Goal: Task Accomplishment & Management: Manage account settings

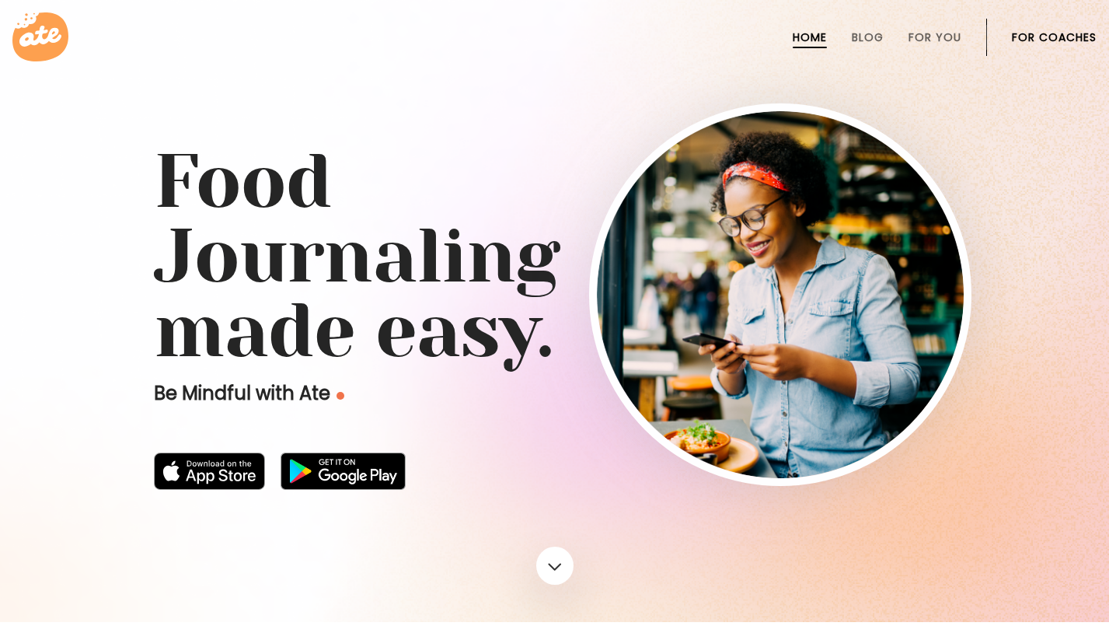
click at [1057, 39] on link "For Coaches" at bounding box center [1054, 37] width 85 height 12
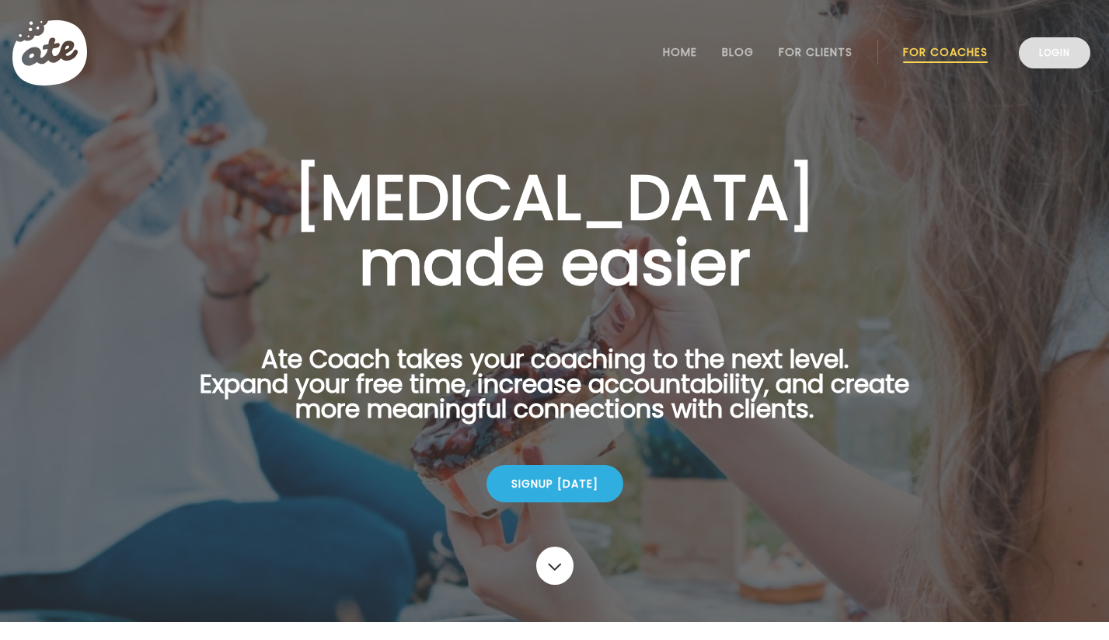
click at [1057, 49] on link "Login" at bounding box center [1055, 52] width 72 height 31
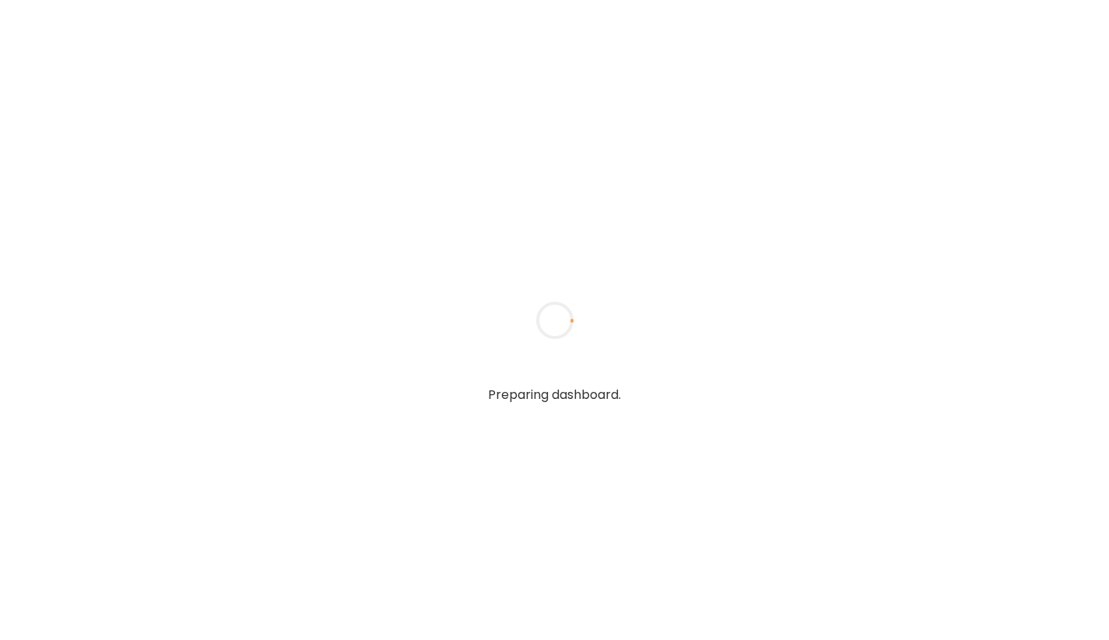
type input "**********"
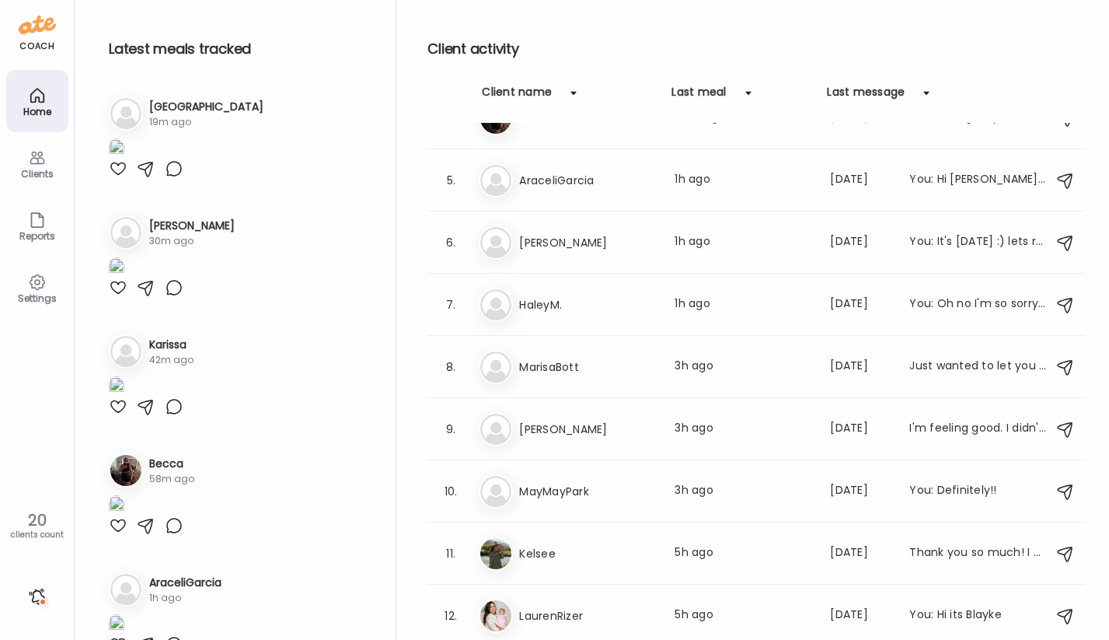
scroll to position [217, 0]
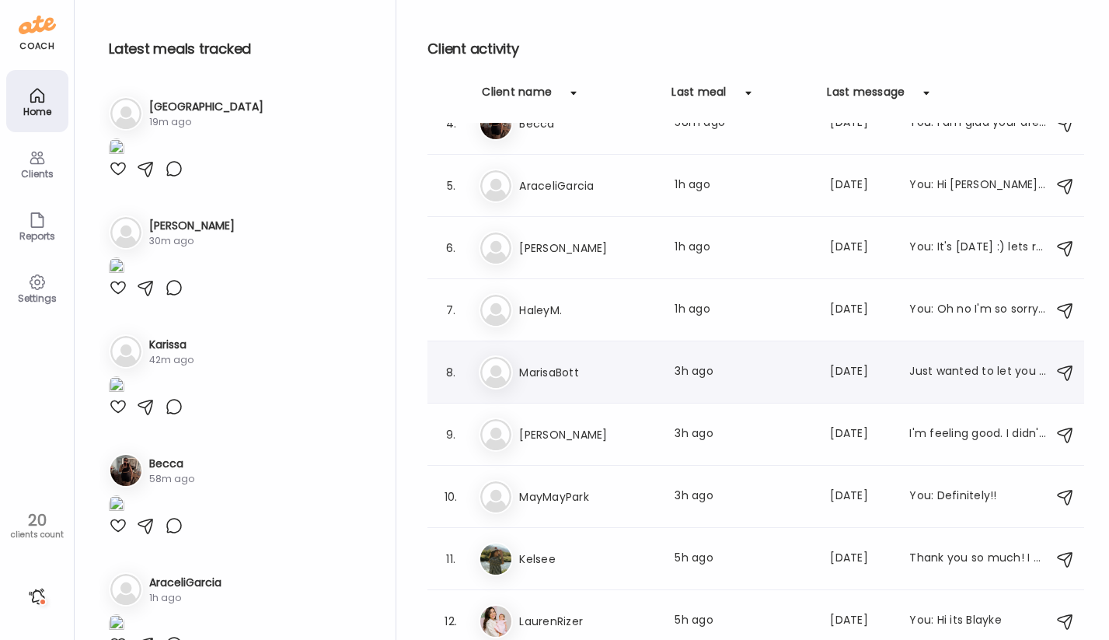
click at [630, 386] on div "Ma MarisaBott Last meal: 3h ago Last message: [DATE] Just wanted to let you kno…" at bounding box center [758, 372] width 559 height 34
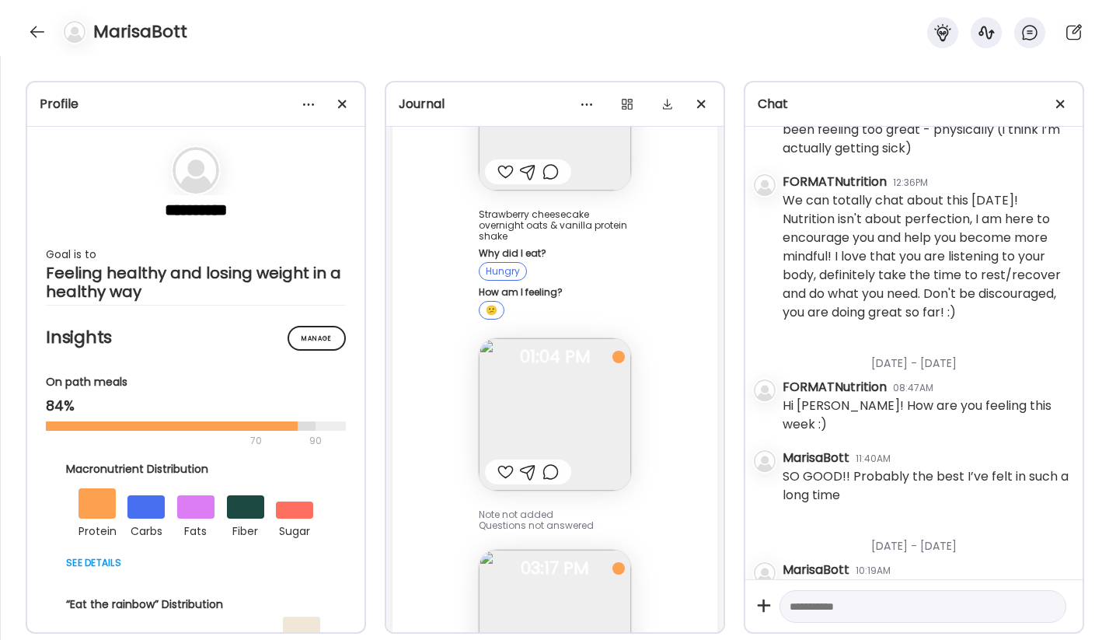
scroll to position [48853, 0]
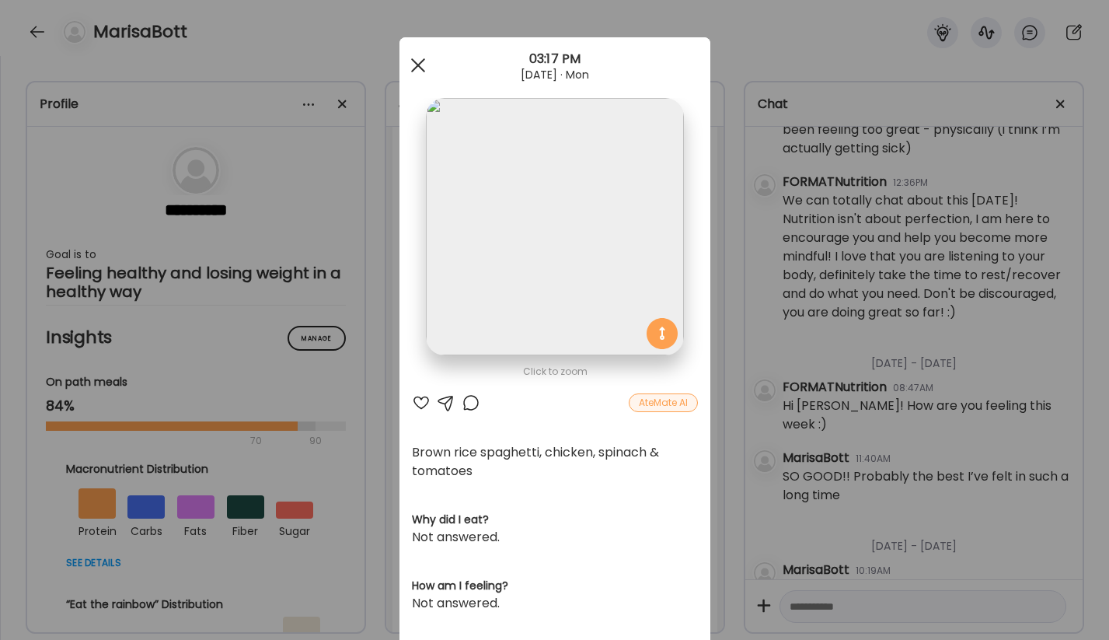
click at [417, 65] on span at bounding box center [417, 65] width 14 height 14
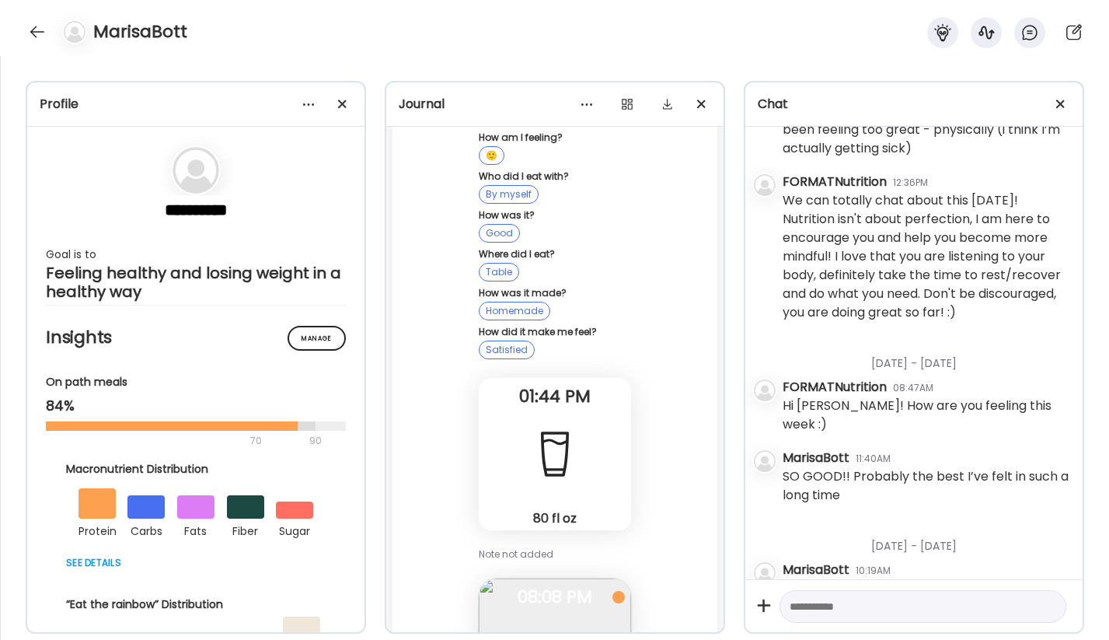
scroll to position [47496, 0]
click at [557, 575] on img at bounding box center [555, 651] width 152 height 152
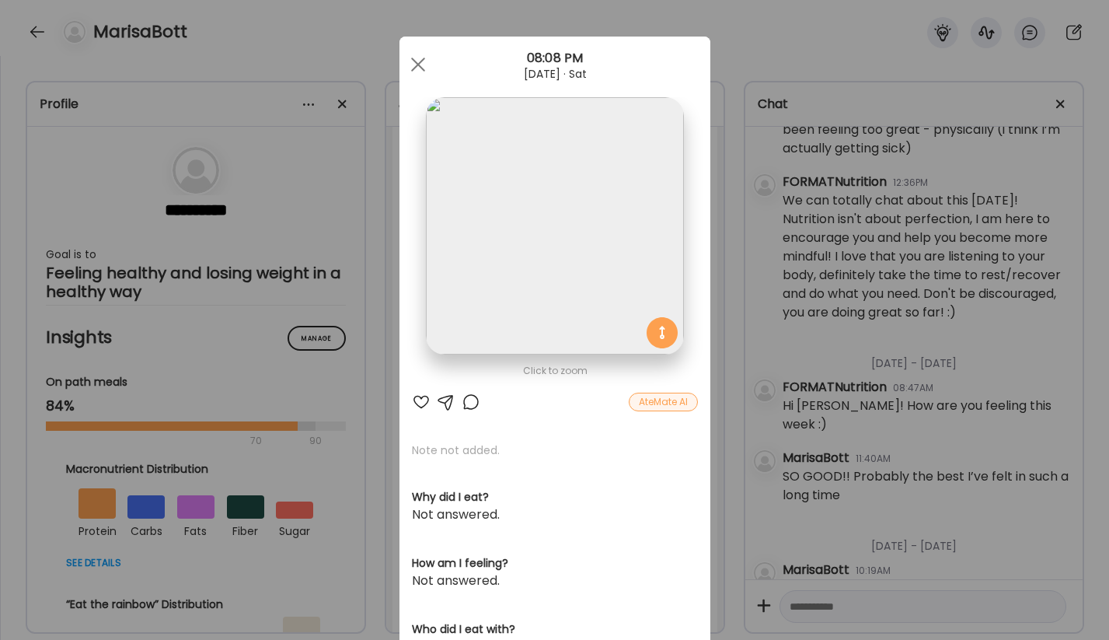
scroll to position [0, 0]
click at [414, 67] on span at bounding box center [417, 65] width 14 height 14
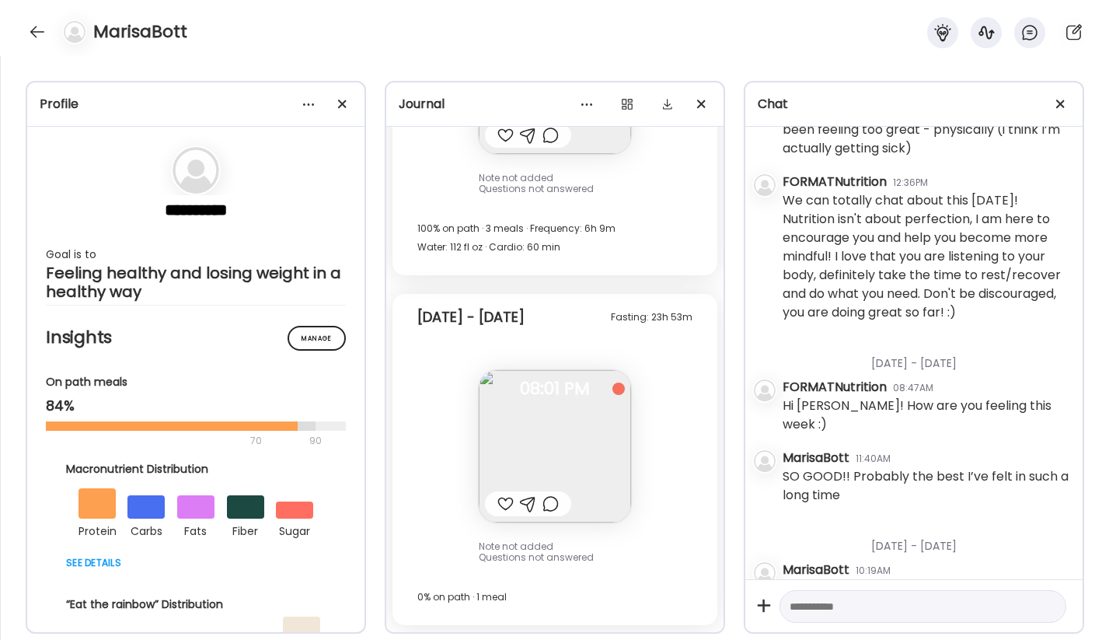
scroll to position [47867, 0]
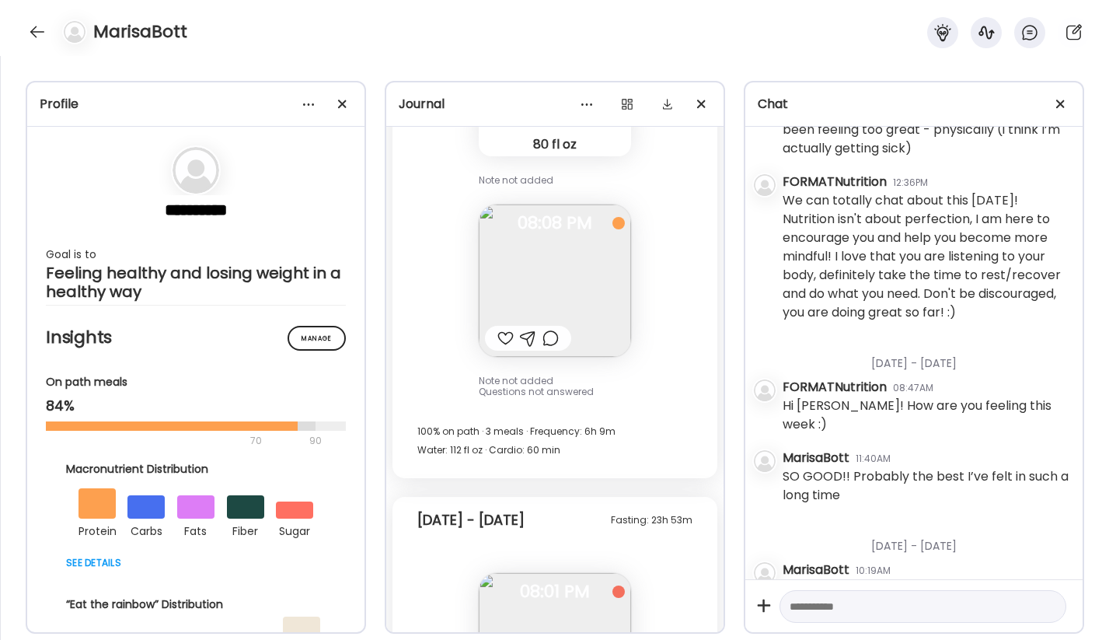
click at [523, 573] on img at bounding box center [555, 649] width 152 height 152
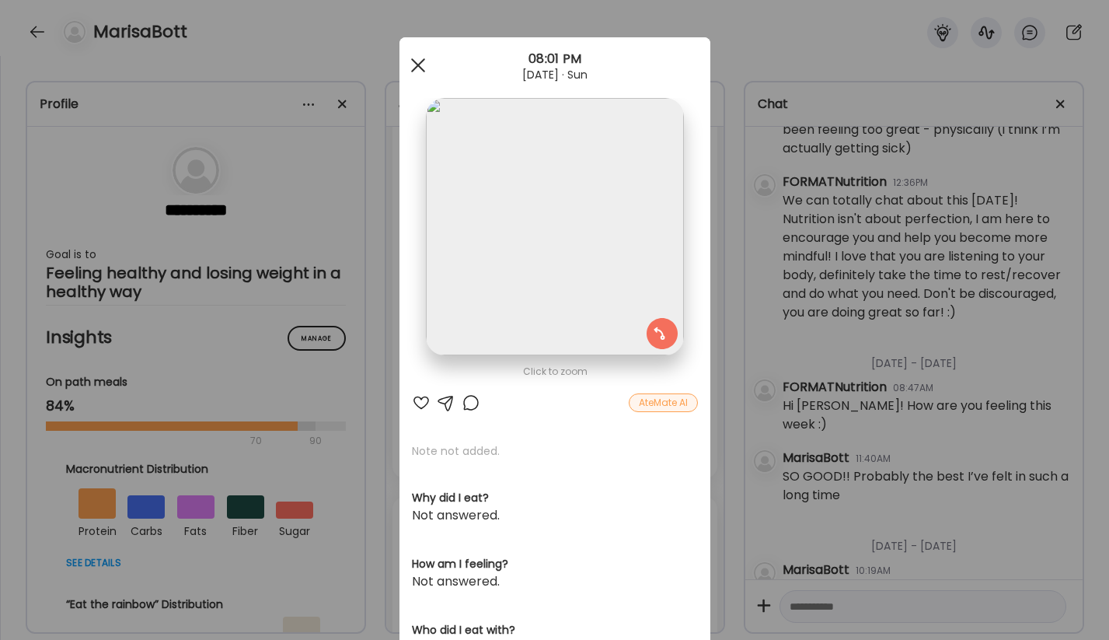
click at [419, 69] on div at bounding box center [418, 65] width 31 height 31
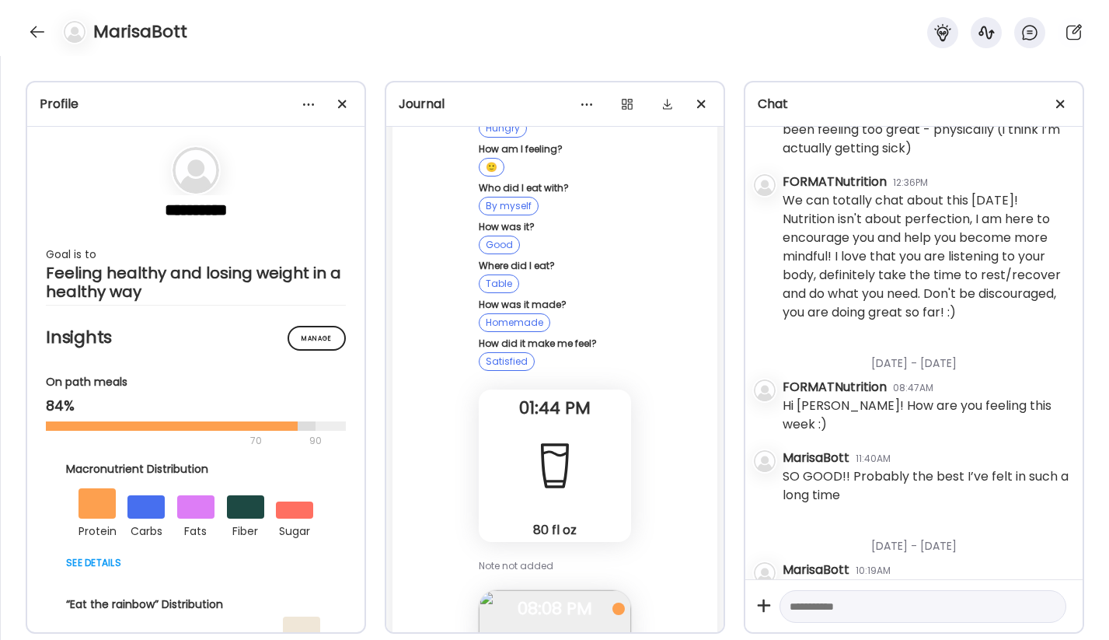
scroll to position [47485, 0]
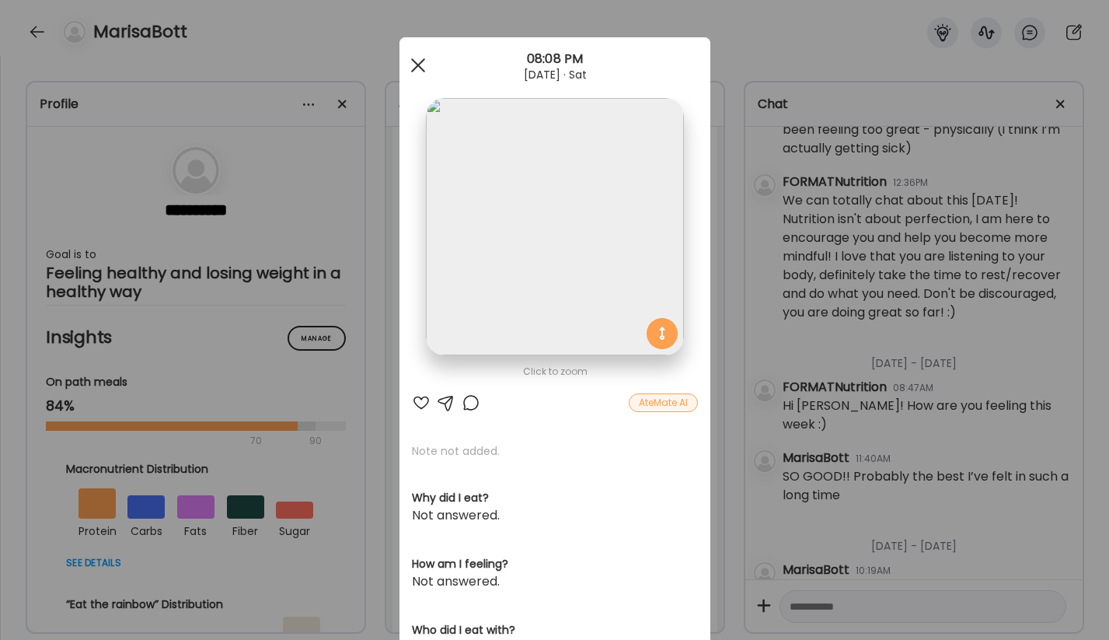
scroll to position [279, 0]
click at [416, 64] on span at bounding box center [417, 65] width 14 height 14
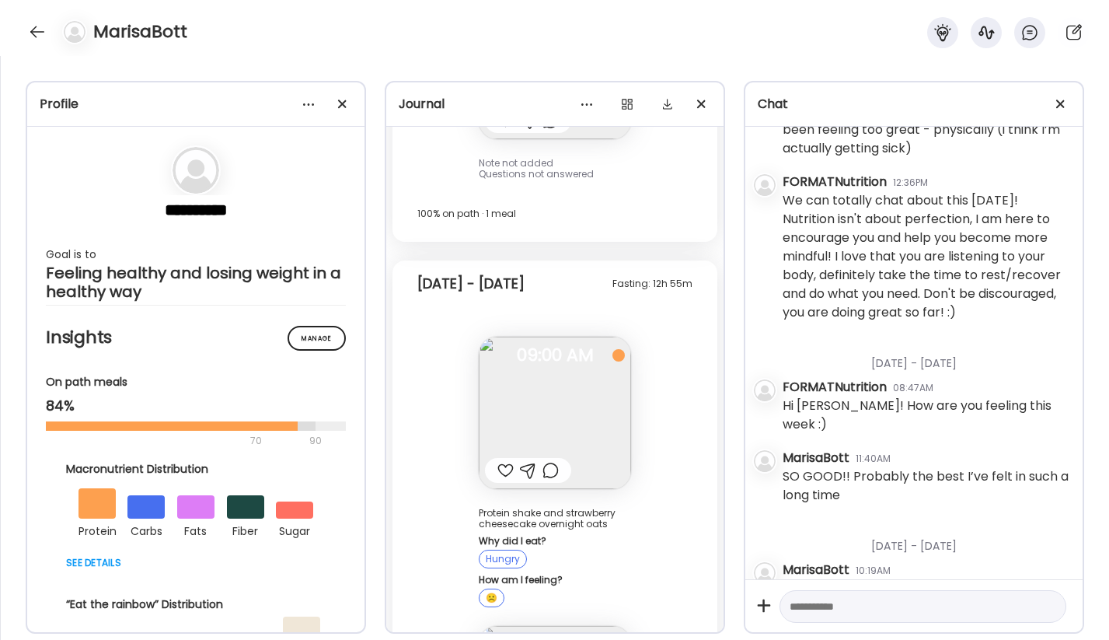
scroll to position [45320, 0]
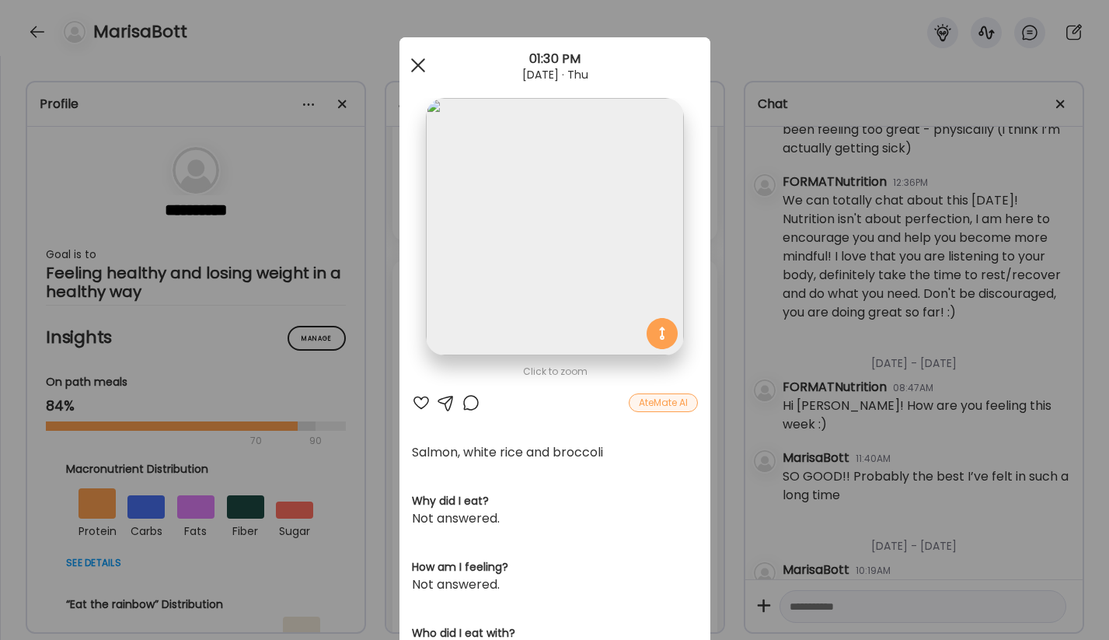
click at [421, 62] on span at bounding box center [417, 65] width 14 height 14
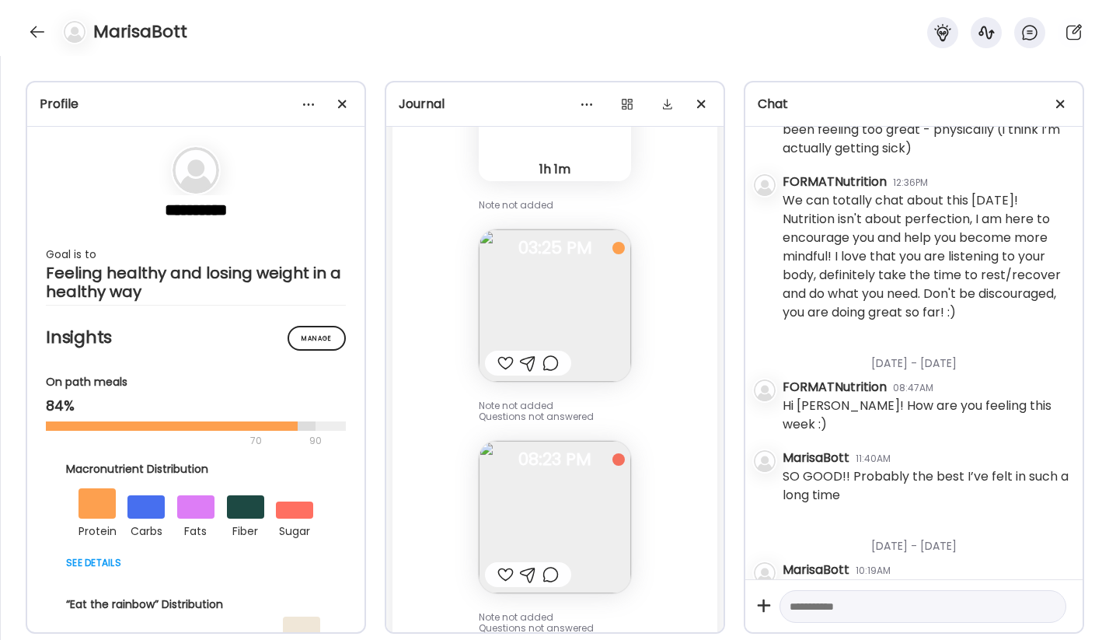
scroll to position [42682, 0]
click at [567, 436] on img at bounding box center [555, 512] width 152 height 152
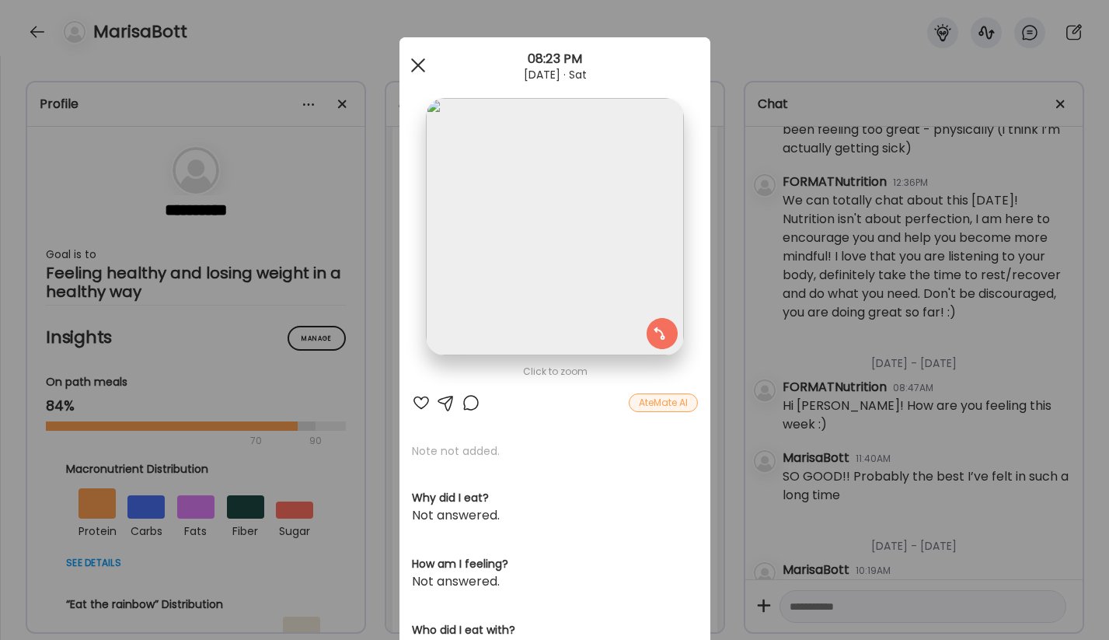
click at [417, 68] on div at bounding box center [418, 65] width 31 height 31
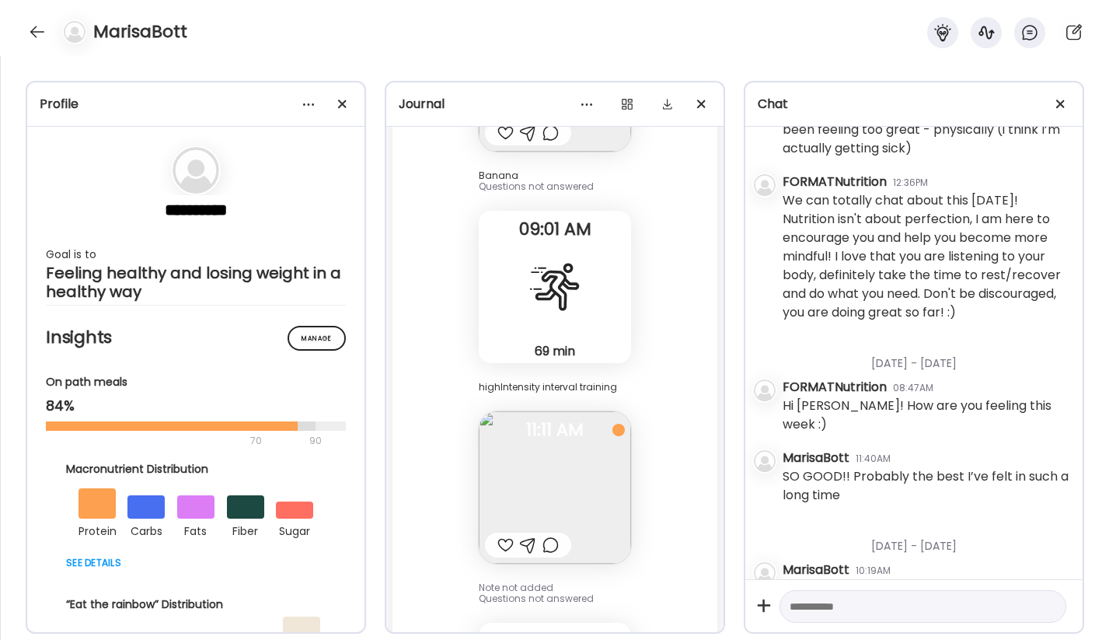
scroll to position [341, 0]
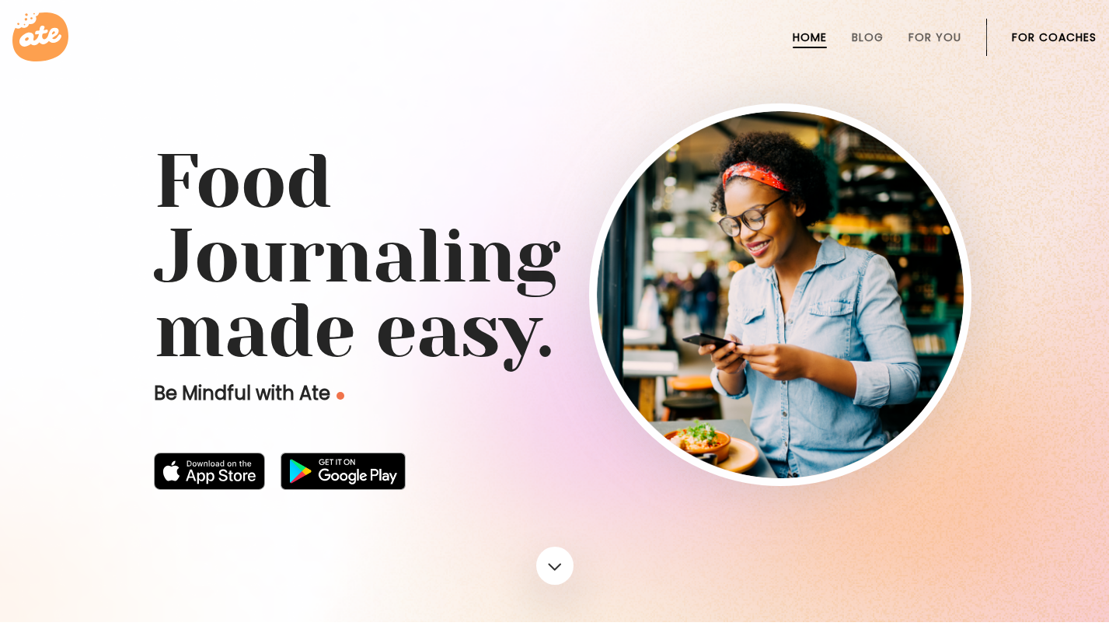
click at [1049, 43] on link "For Coaches" at bounding box center [1054, 37] width 85 height 12
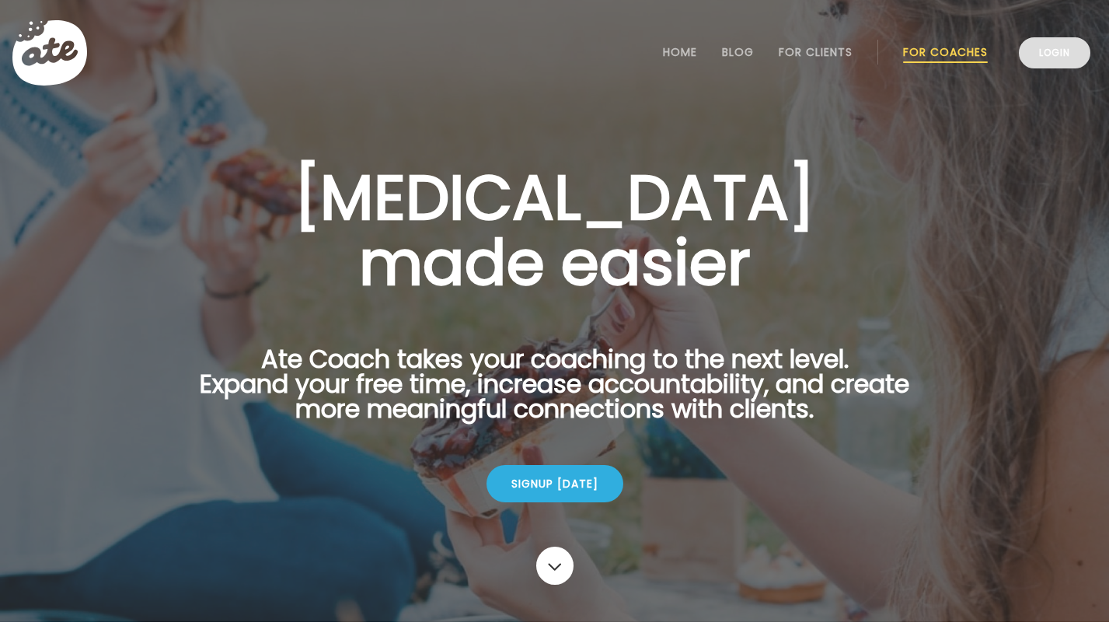
click at [1030, 55] on link "Login" at bounding box center [1055, 52] width 72 height 31
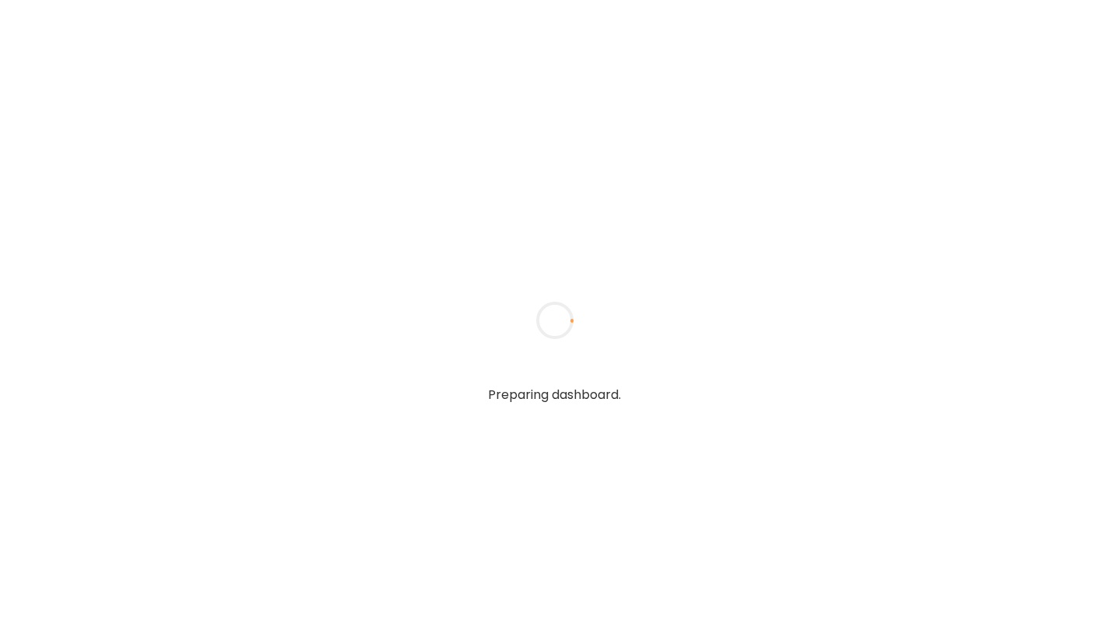
type input "**********"
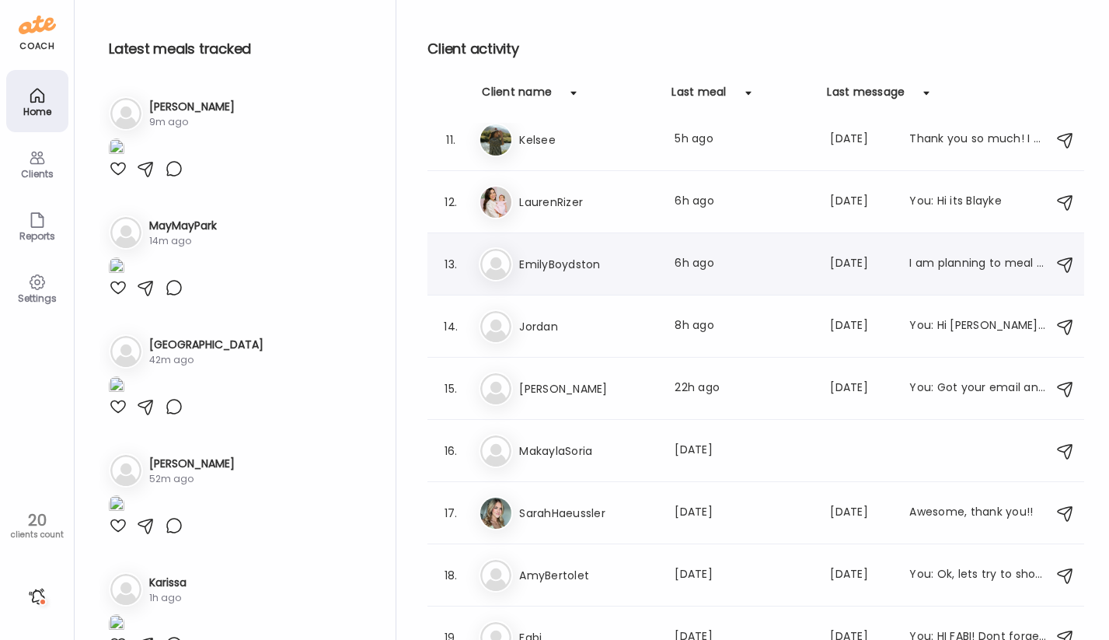
scroll to position [719, 0]
